Goal: Information Seeking & Learning: Learn about a topic

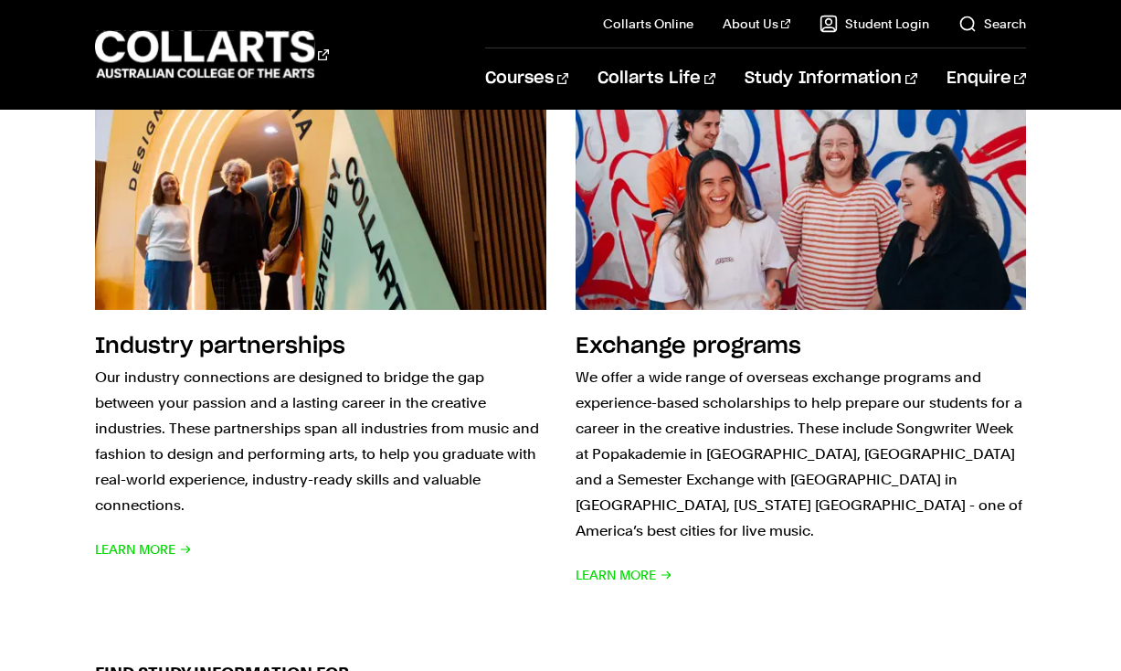
scroll to position [1870, 0]
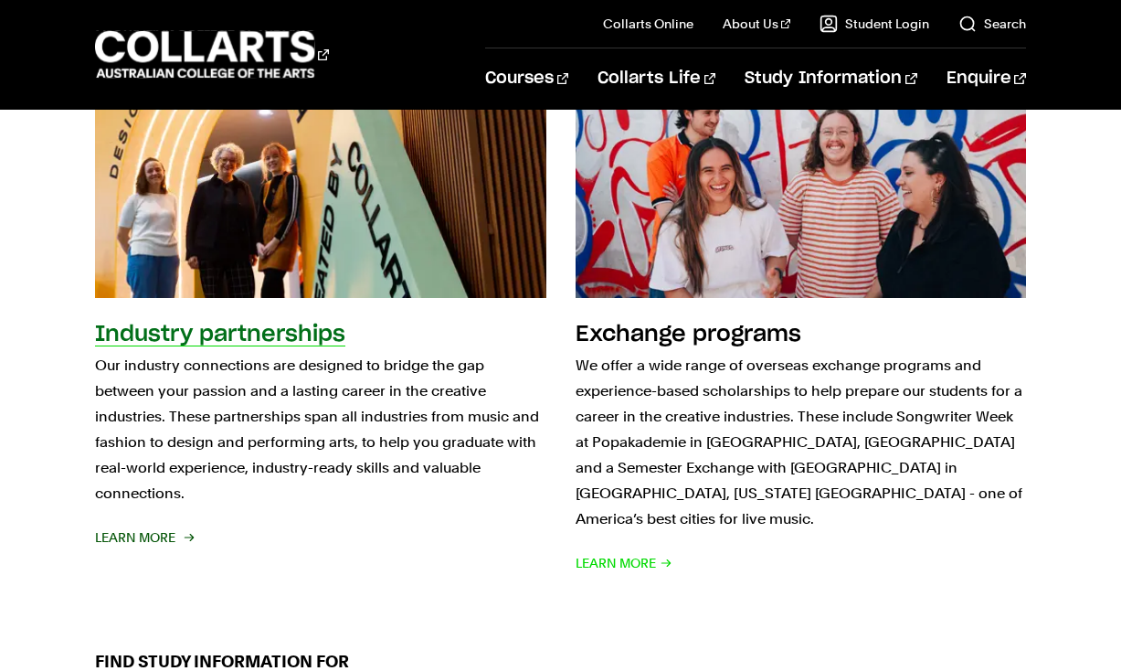
click at [343, 239] on img at bounding box center [321, 181] width 496 height 257
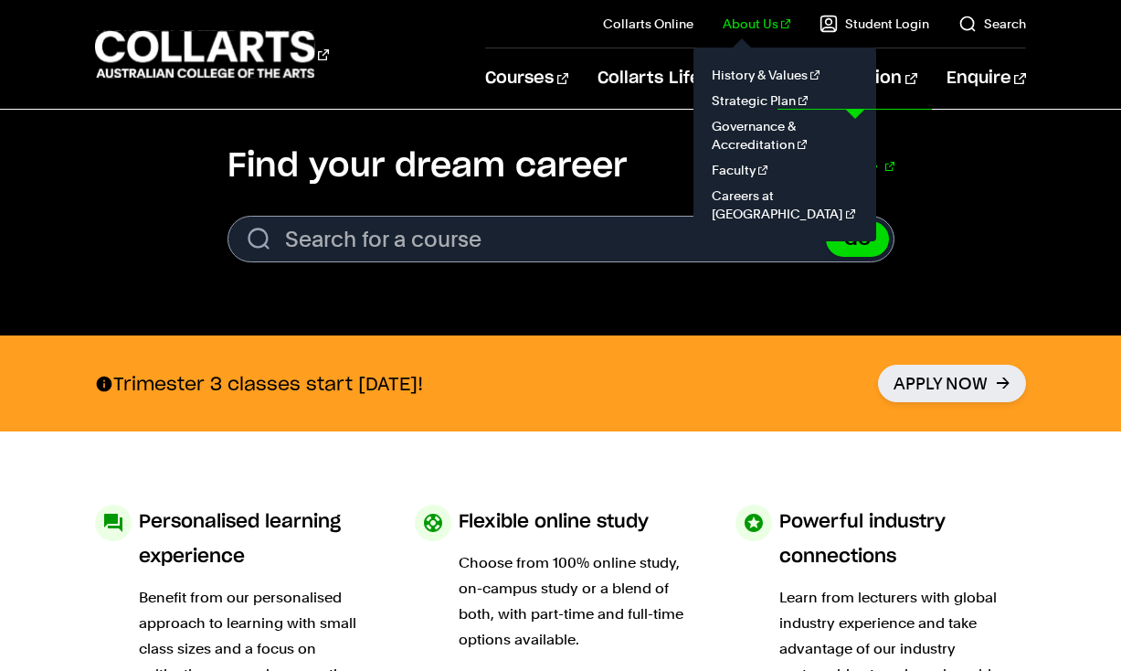
scroll to position [504, 0]
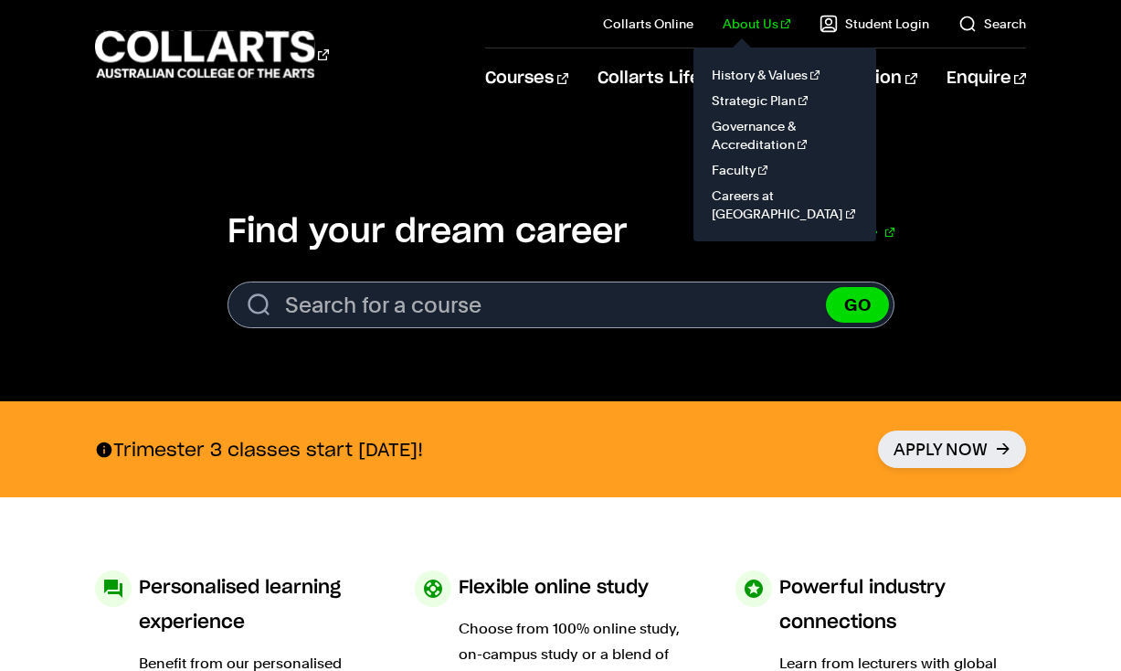
click at [765, 22] on link "About Us" at bounding box center [757, 24] width 68 height 18
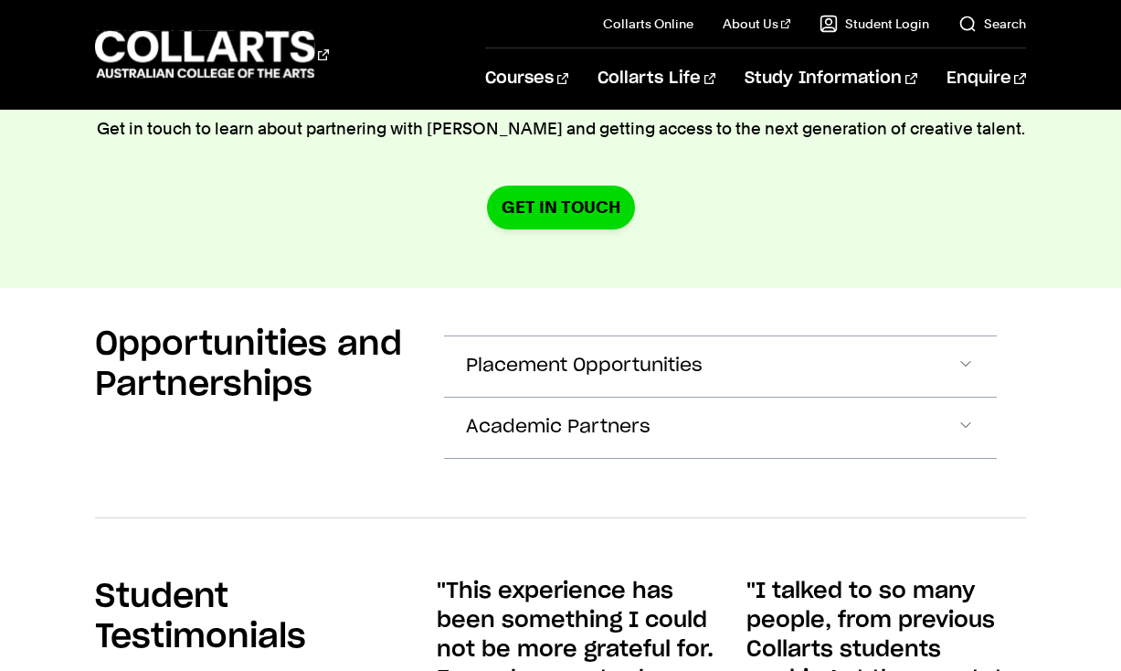
scroll to position [3234, 0]
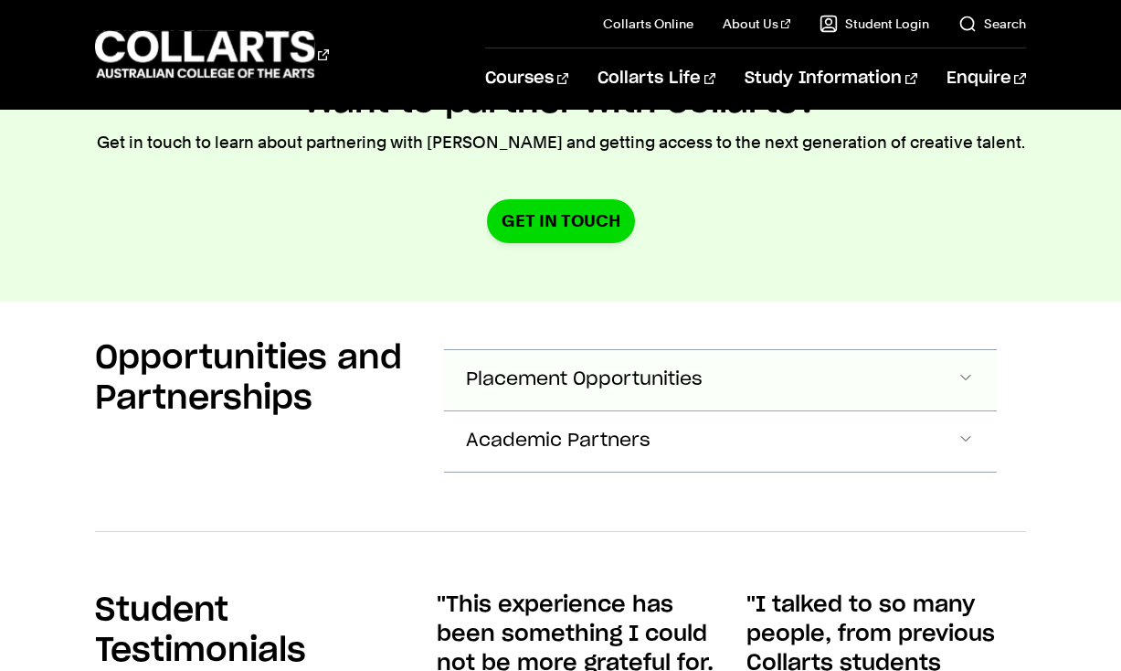
click at [678, 369] on span "Placement Opportunities" at bounding box center [584, 379] width 237 height 21
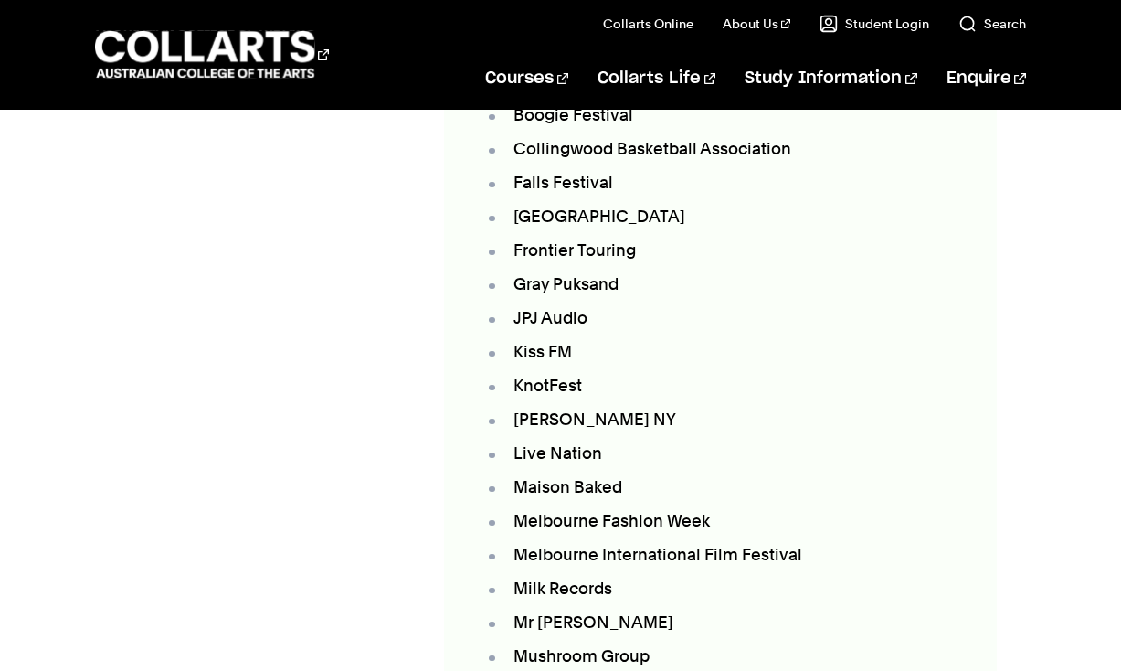
scroll to position [4063, 0]
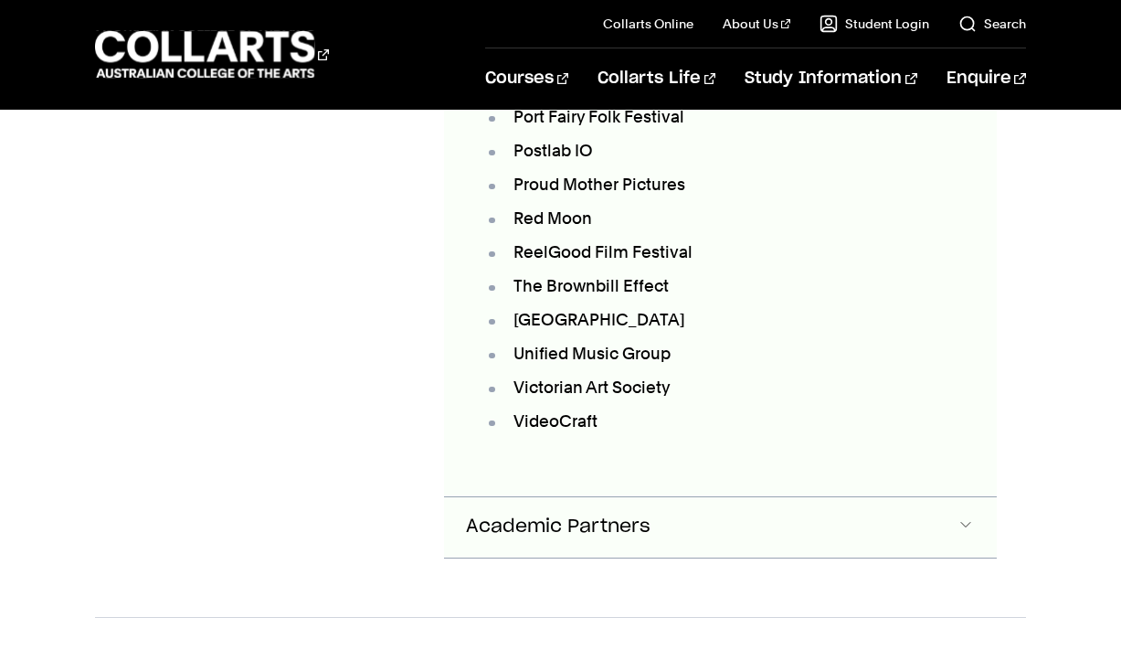
click at [714, 497] on button "Academic Partners" at bounding box center [720, 527] width 552 height 60
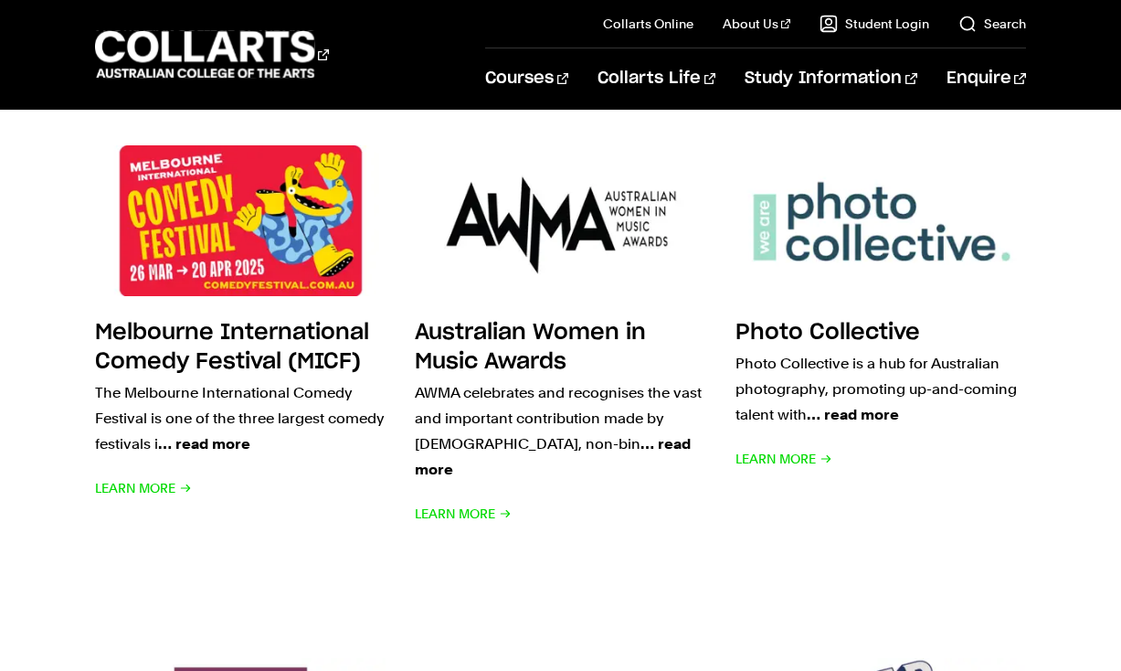
scroll to position [5621, 0]
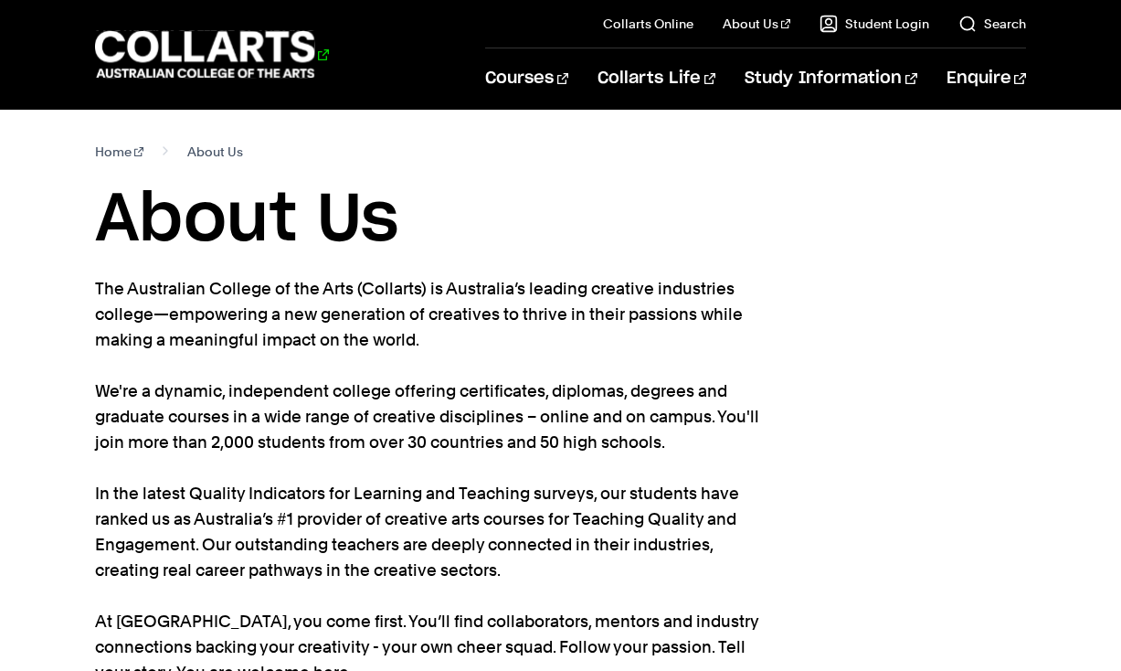
click at [262, 59] on 1 "Go to homepage" at bounding box center [205, 55] width 220 height 48
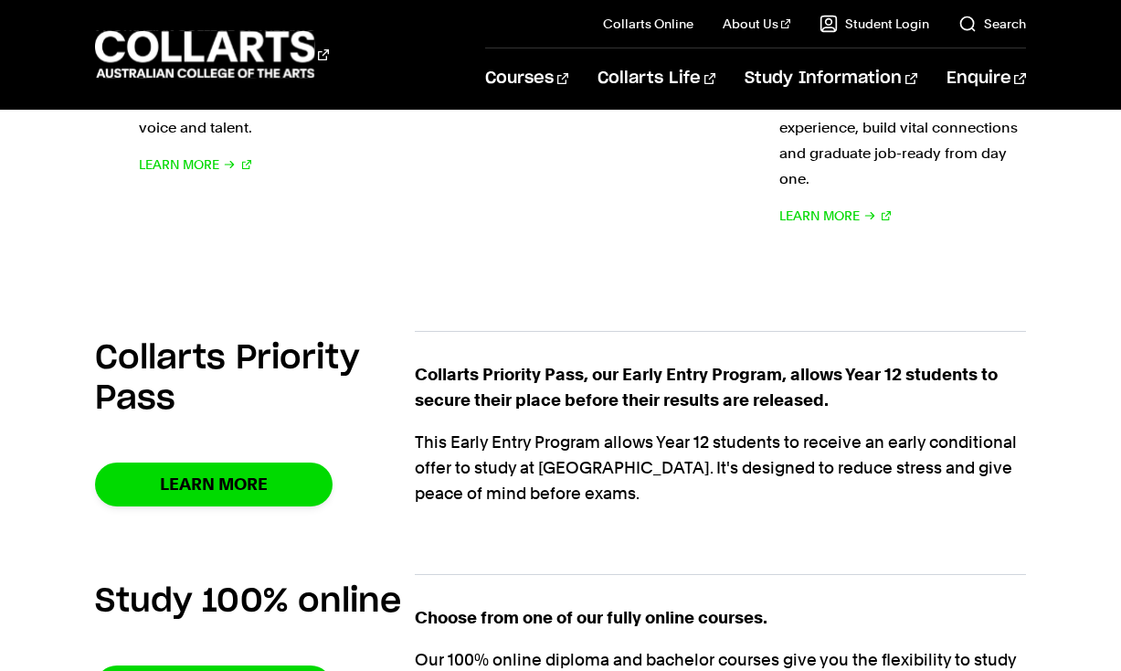
scroll to position [1165, 0]
